Goal: Check status: Check status

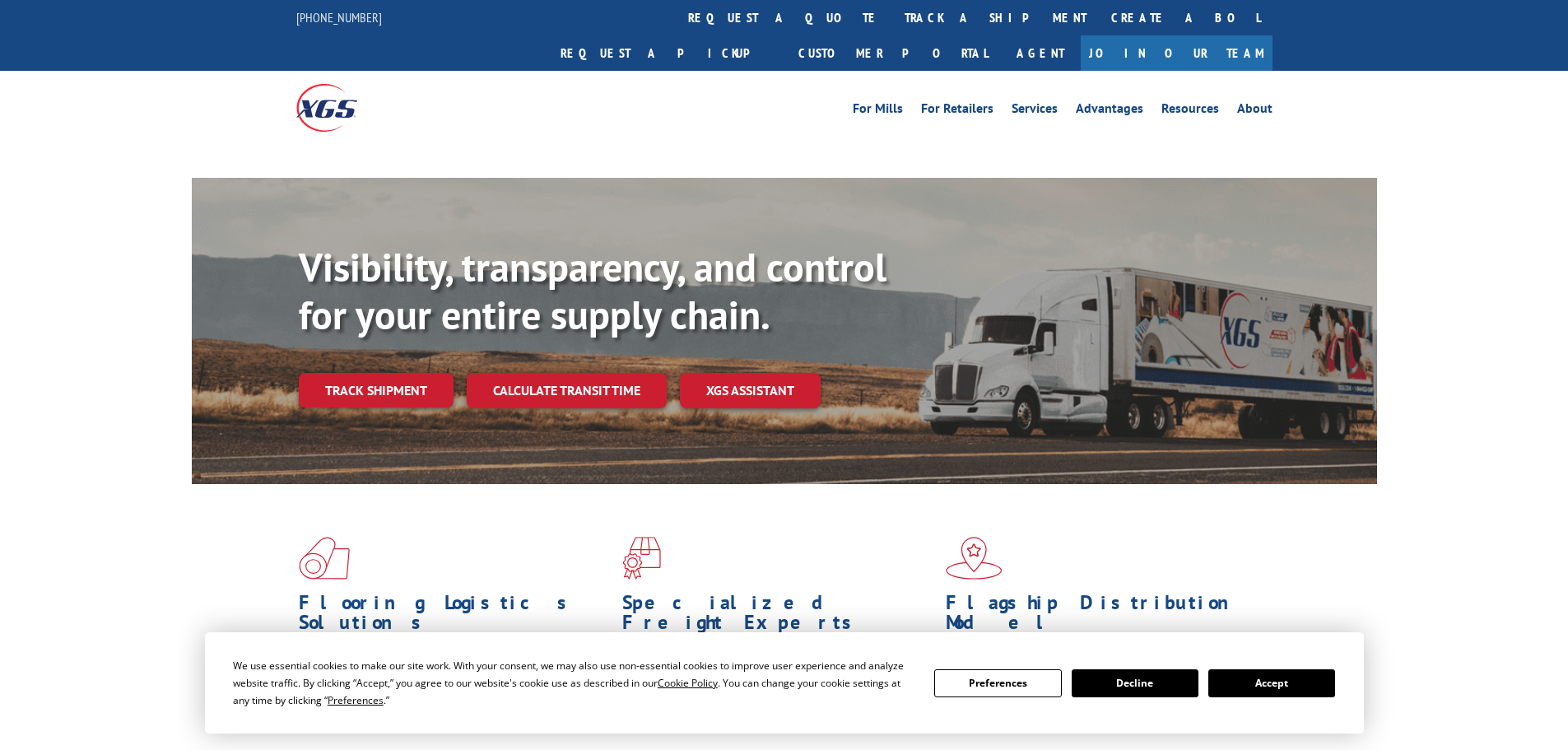
click at [1274, 687] on button "Accept" at bounding box center [1272, 683] width 127 height 28
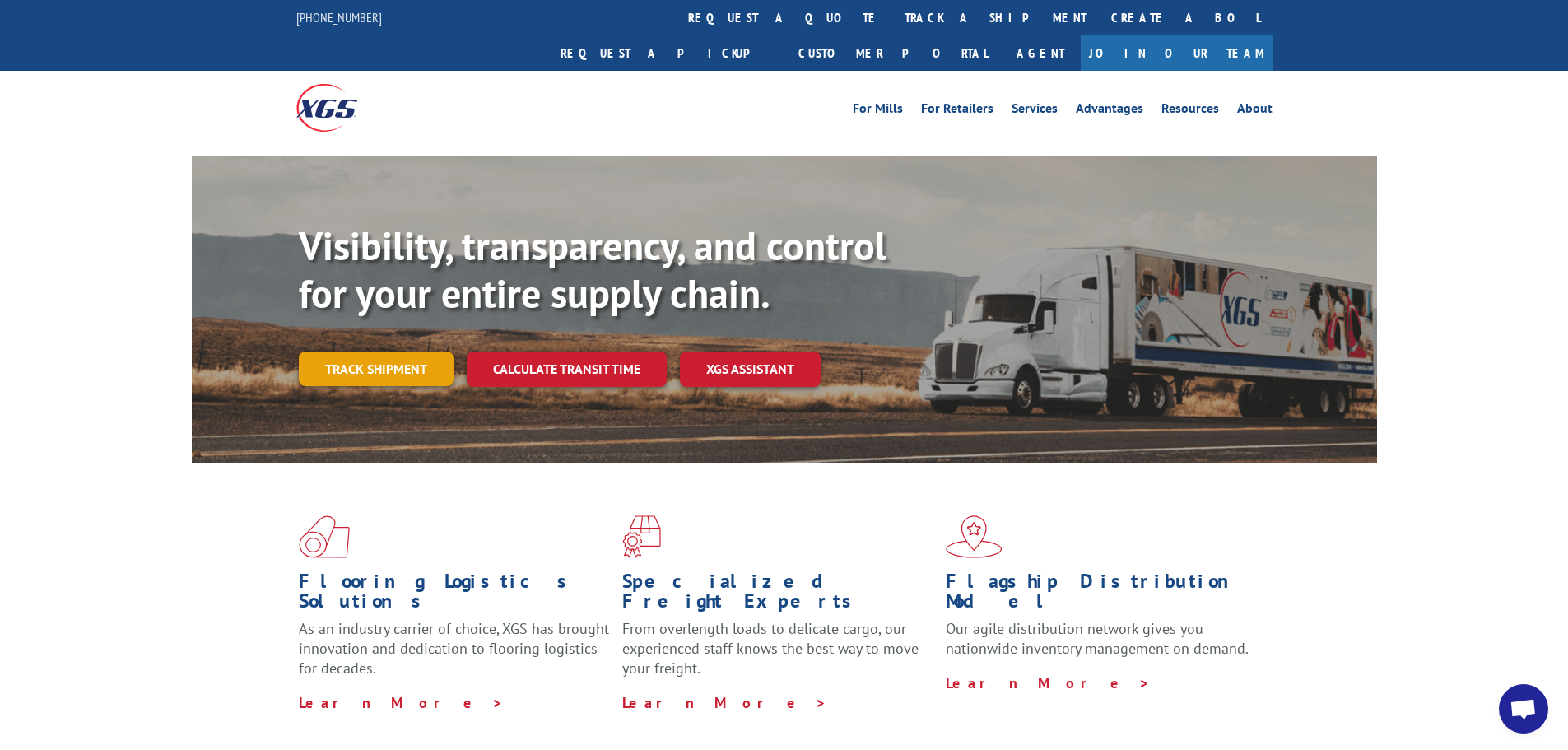
click at [376, 352] on link "Track shipment" at bounding box center [377, 369] width 155 height 35
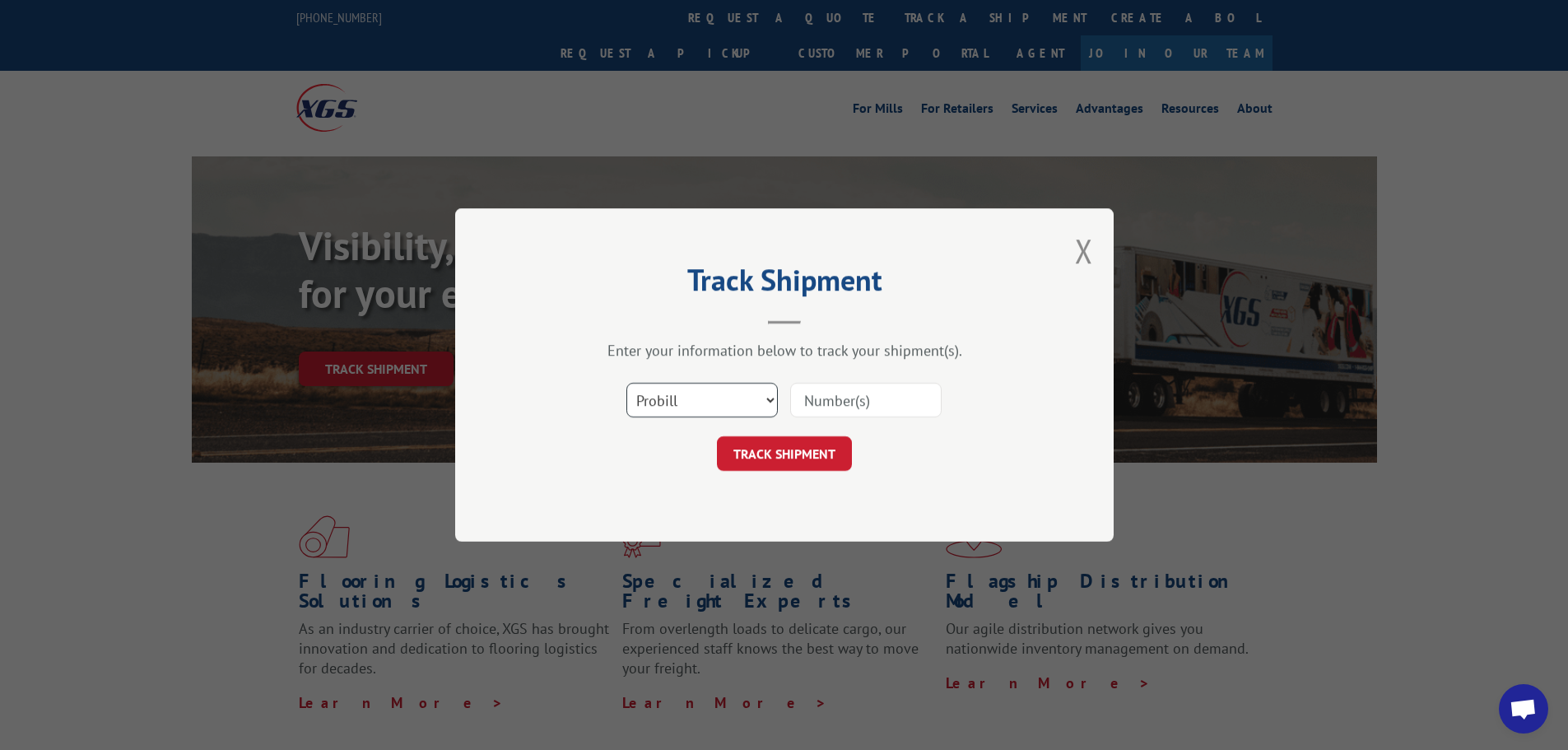
drag, startPoint x: 712, startPoint y: 390, endPoint x: 701, endPoint y: 414, distance: 26.4
click at [712, 391] on select "Select category... Probill BOL PO" at bounding box center [702, 400] width 152 height 35
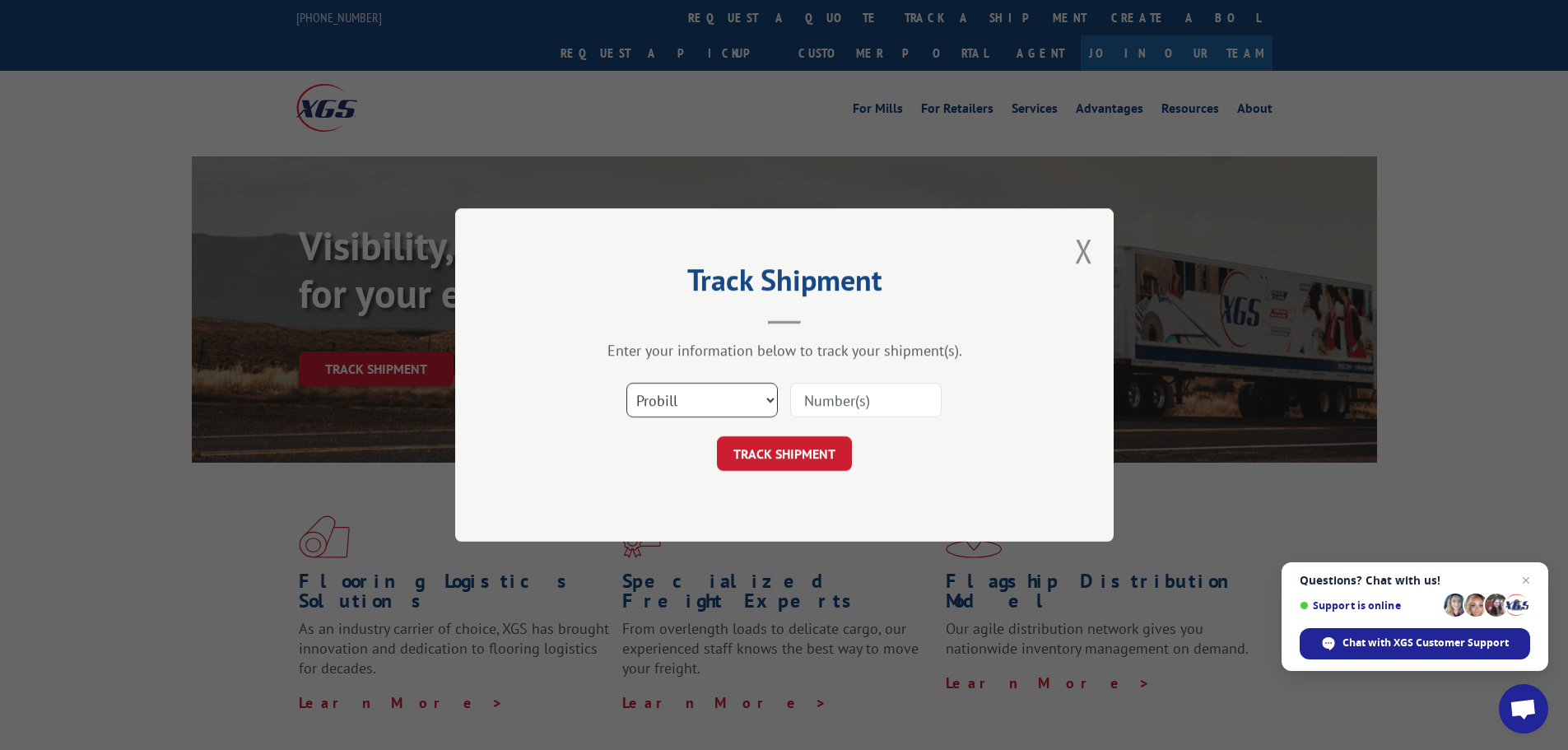
select select "bol"
click at [626, 383] on select "Select category... Probill BOL PO" at bounding box center [702, 400] width 152 height 35
click at [807, 399] on input at bounding box center [865, 400] width 152 height 35
paste input "7067569"
type input "7067569"
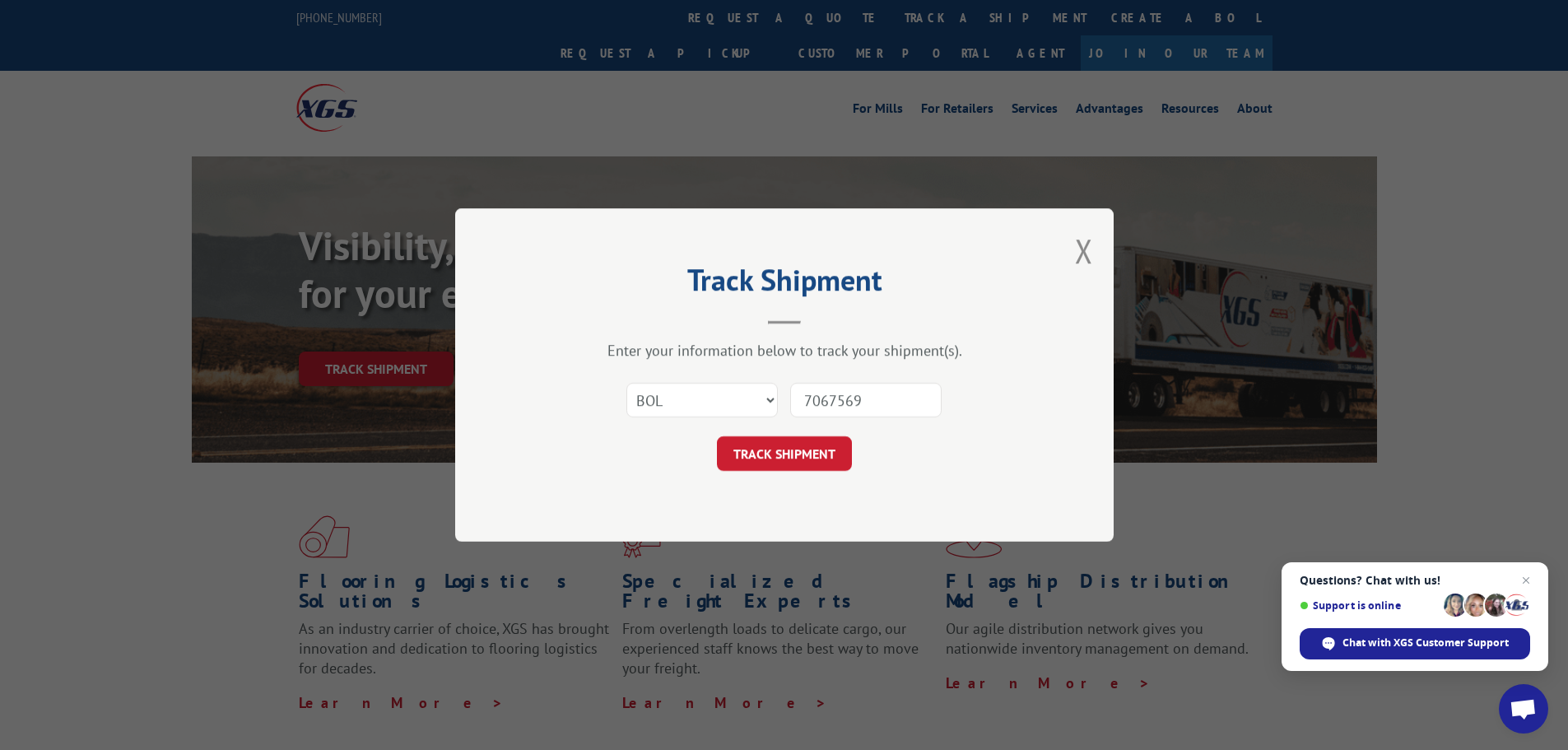
click at [768, 462] on button "TRACK SHIPMENT" at bounding box center [784, 454] width 135 height 35
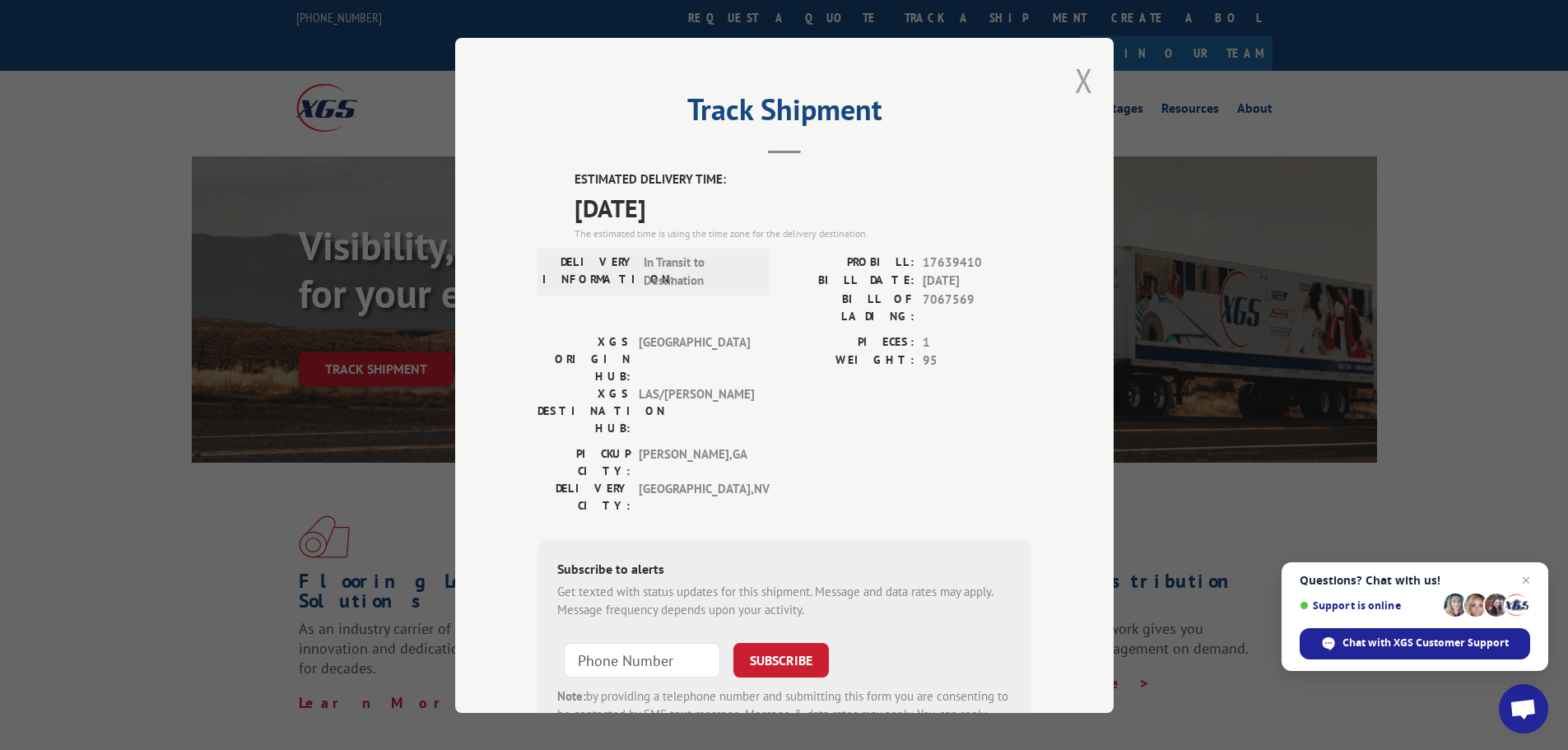
click at [1078, 87] on button "Close modal" at bounding box center [1085, 79] width 18 height 43
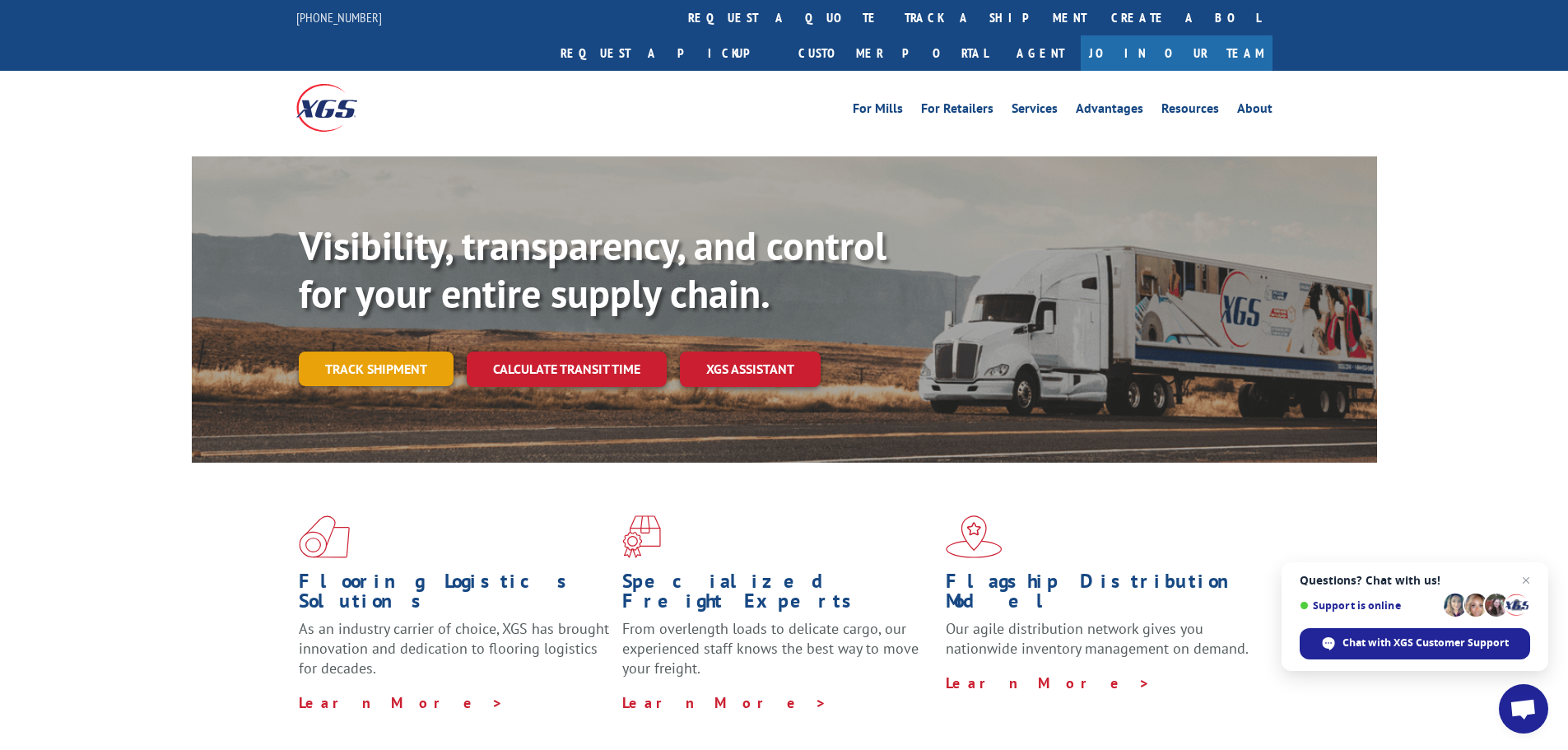
click at [384, 352] on link "Track shipment" at bounding box center [377, 369] width 155 height 35
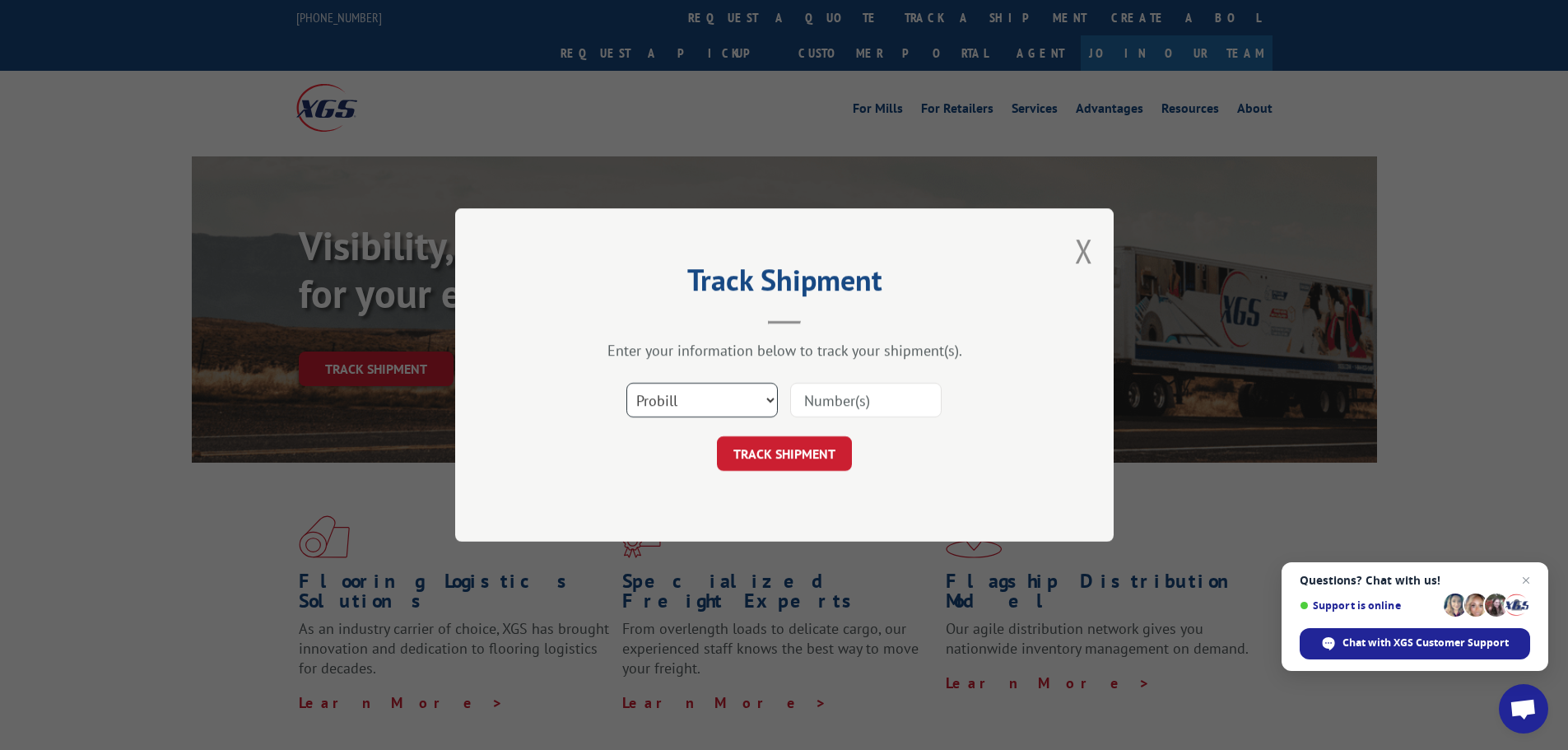
click at [685, 398] on select "Select category... Probill BOL PO" at bounding box center [702, 400] width 152 height 35
select select "bol"
click at [626, 383] on select "Select category... Probill BOL PO" at bounding box center [702, 400] width 152 height 35
click at [841, 399] on input at bounding box center [865, 400] width 152 height 35
paste input "7077870"
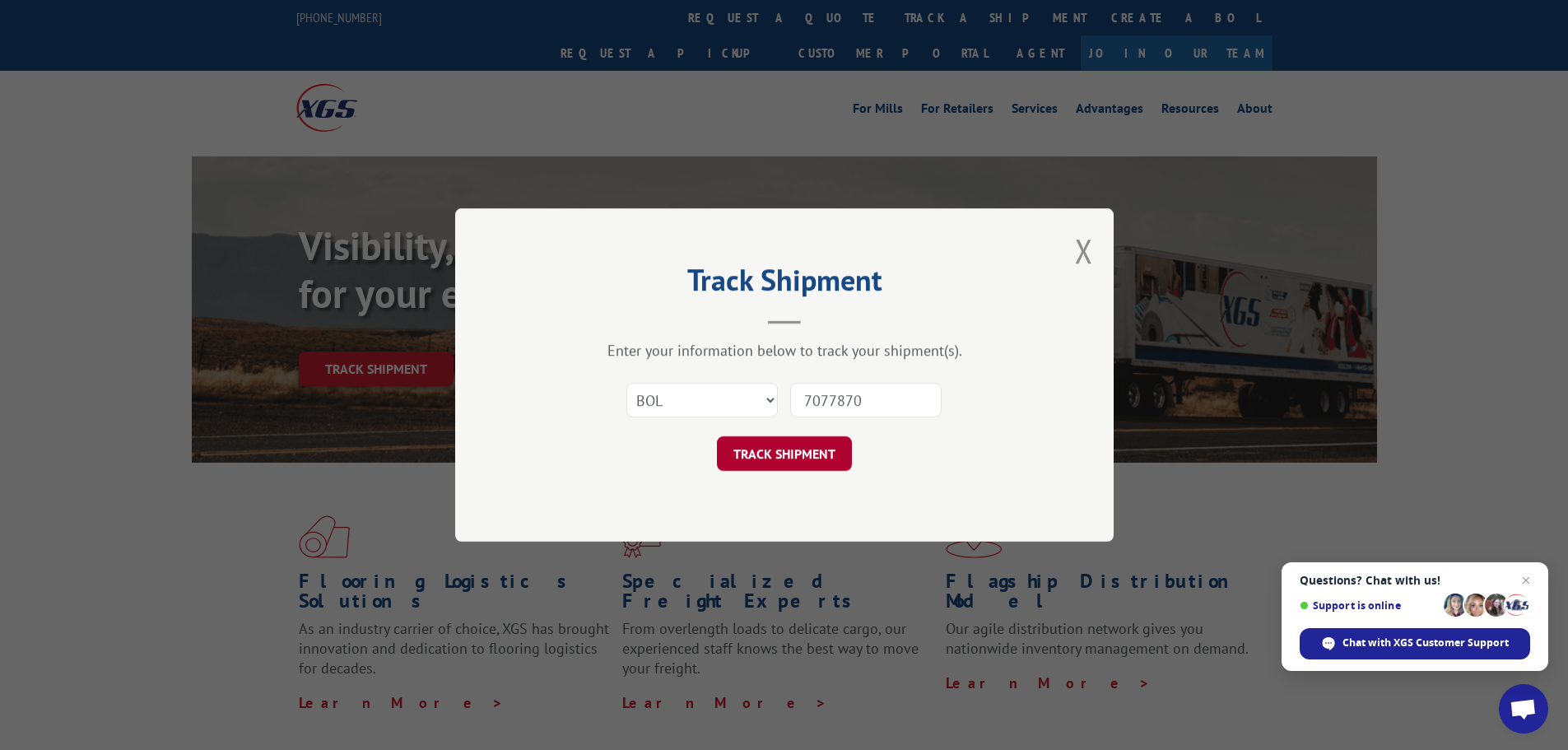
type input "7077870"
click at [778, 446] on button "TRACK SHIPMENT" at bounding box center [784, 454] width 135 height 35
